Goal: Task Accomplishment & Management: Manage account settings

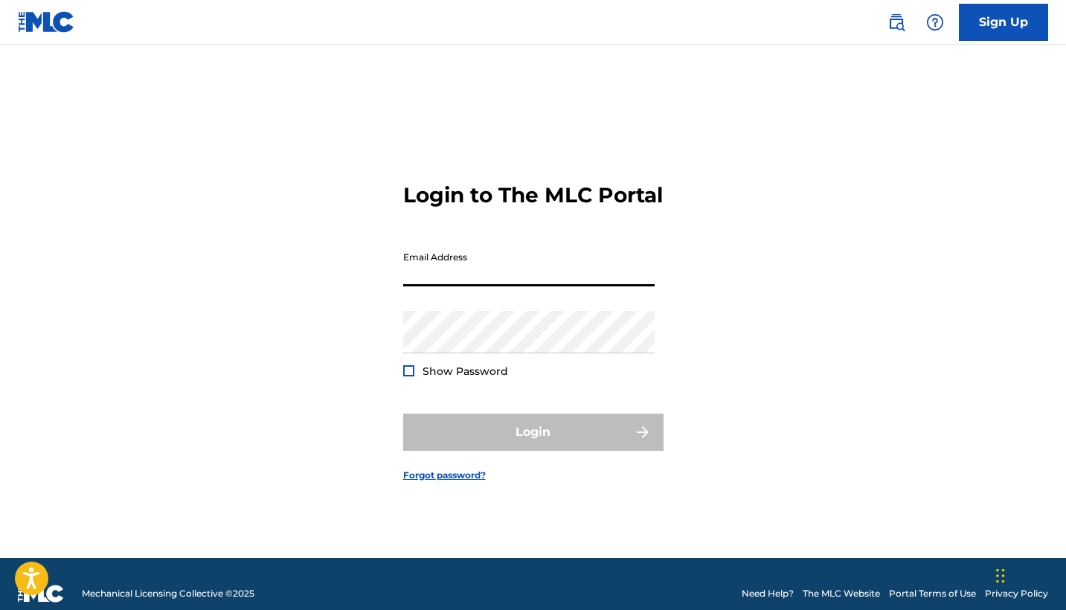
click at [492, 286] on input "Email Address" at bounding box center [528, 265] width 251 height 42
type input "[EMAIL_ADDRESS][DOMAIN_NAME]"
click at [533, 445] on button "Login" at bounding box center [533, 432] width 260 height 37
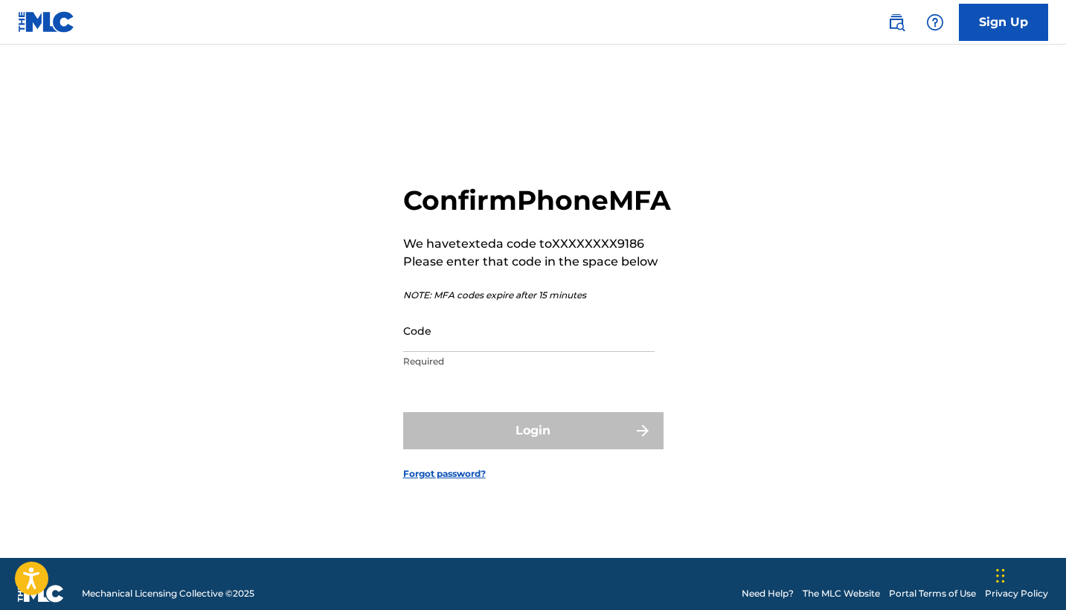
click at [549, 368] on p "Required" at bounding box center [528, 361] width 251 height 13
click at [530, 352] on input "Code" at bounding box center [528, 330] width 251 height 42
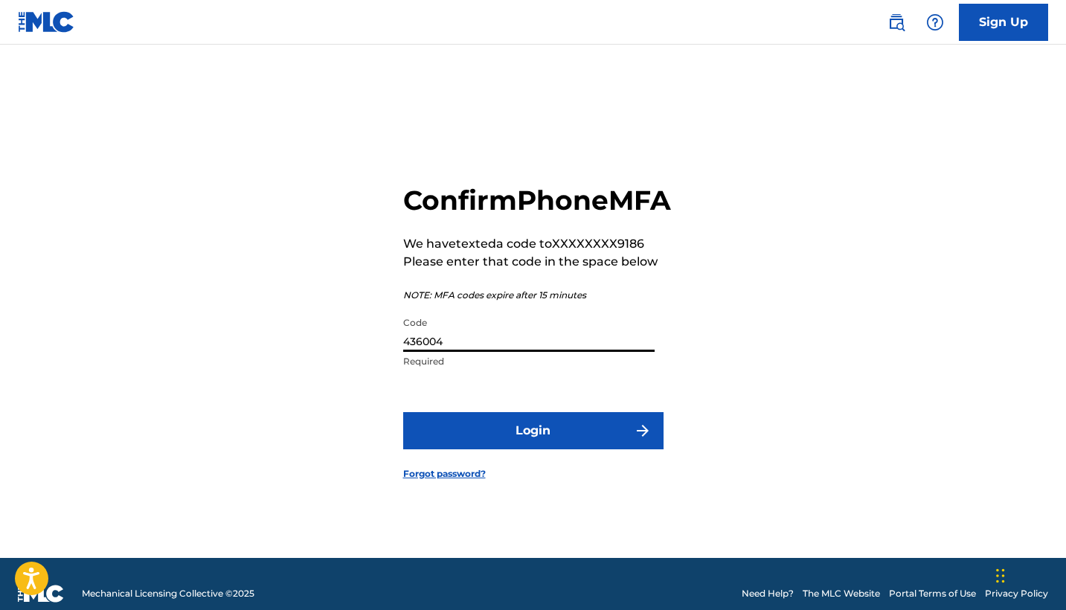
type input "436004"
click at [533, 447] on button "Login" at bounding box center [533, 430] width 260 height 37
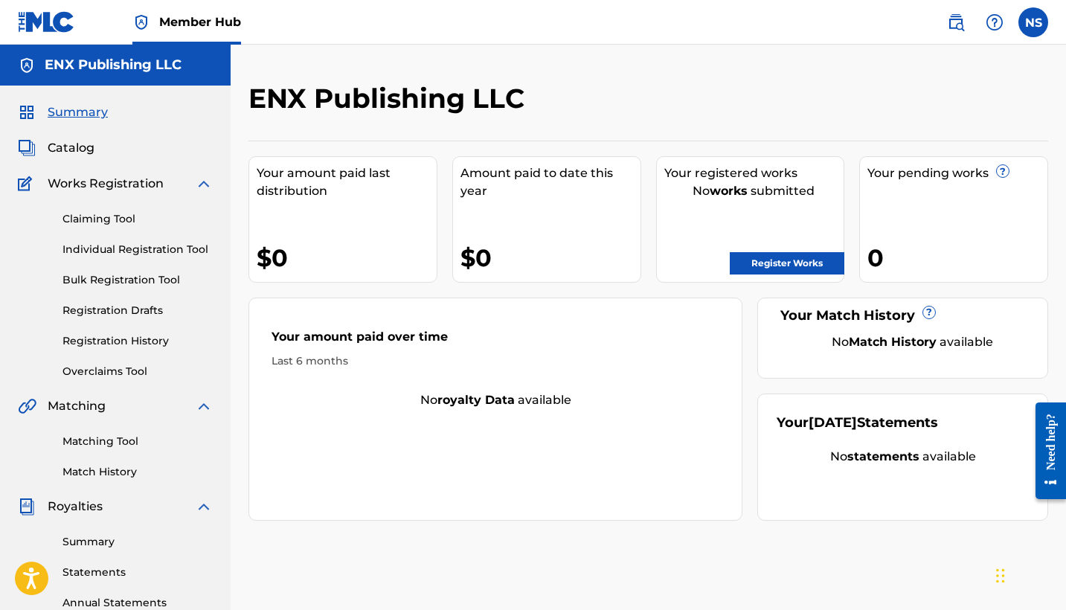
scroll to position [35, 0]
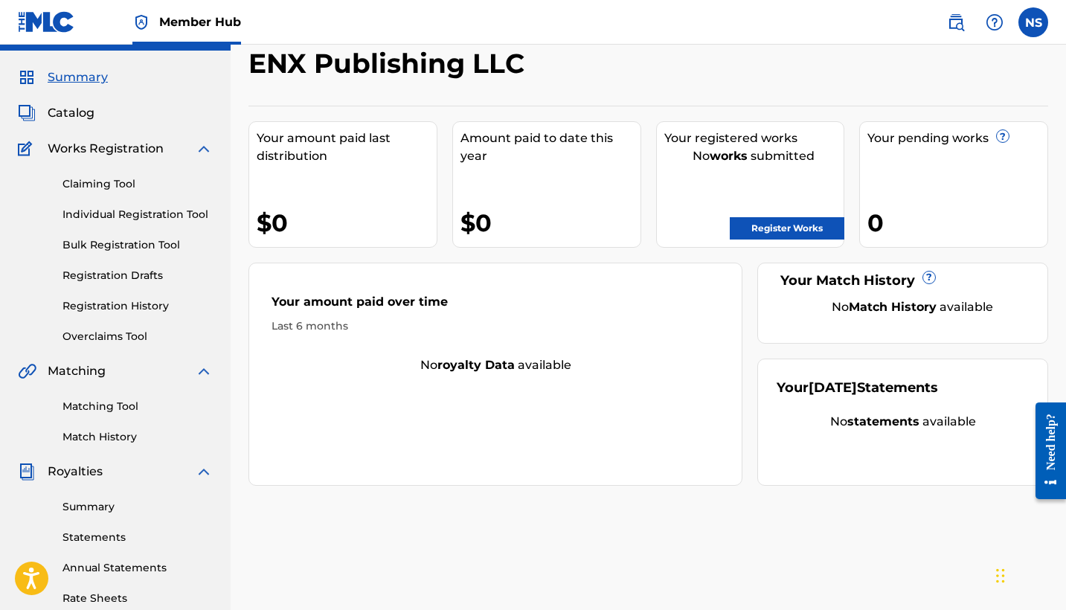
click at [115, 145] on span "Works Registration" at bounding box center [106, 149] width 116 height 18
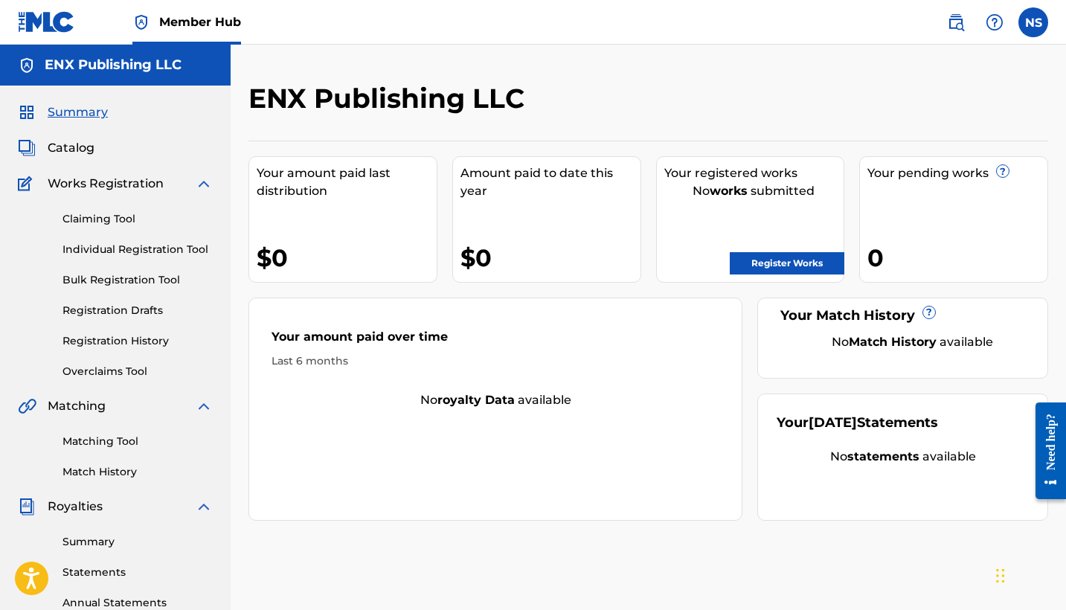
scroll to position [0, 0]
